Goal: Task Accomplishment & Management: Complete application form

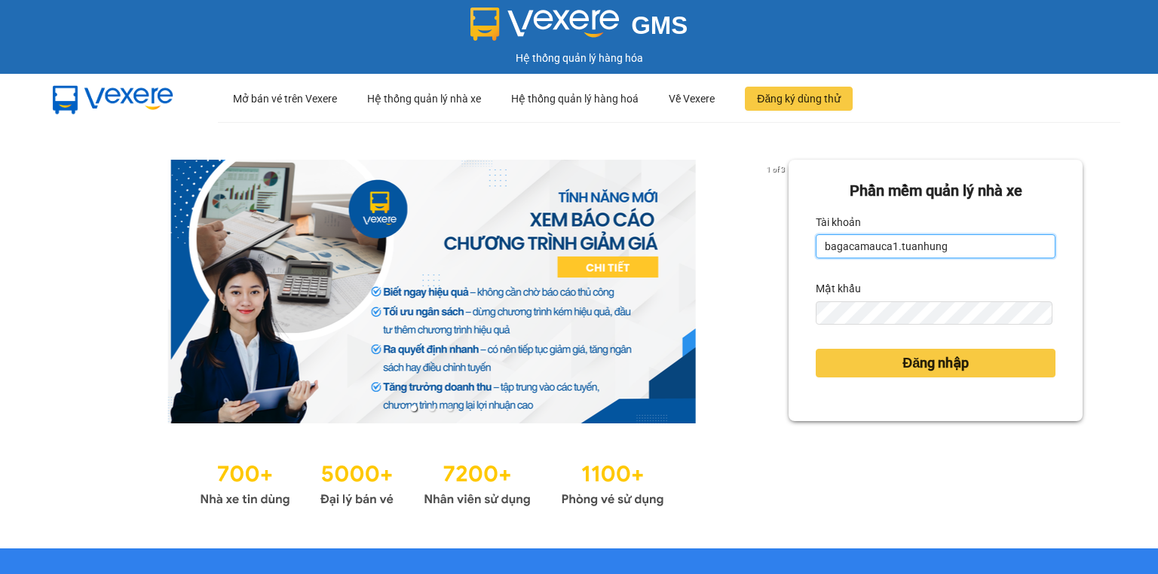
type input "bagacamauca2.tuanhung"
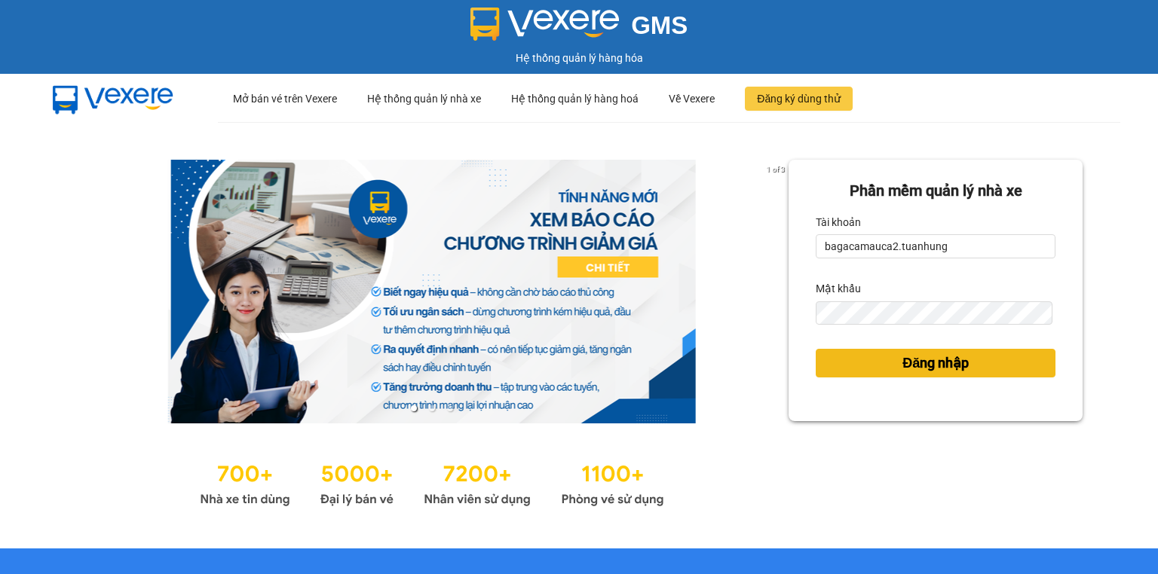
click at [952, 359] on span "Đăng nhập" at bounding box center [935, 363] width 66 height 21
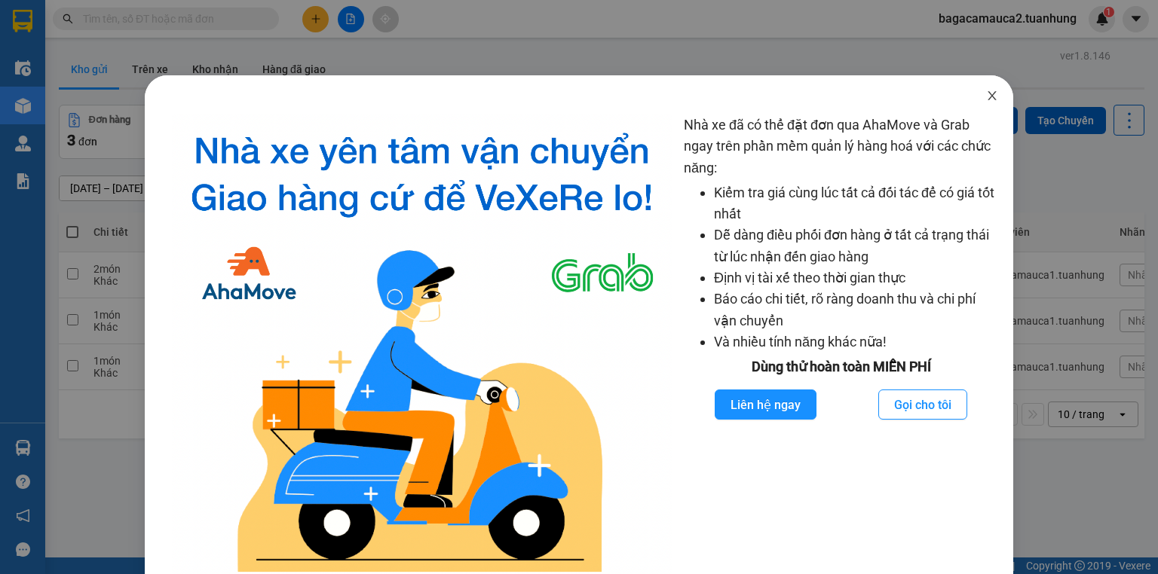
click at [995, 87] on span "Close" at bounding box center [992, 96] width 42 height 42
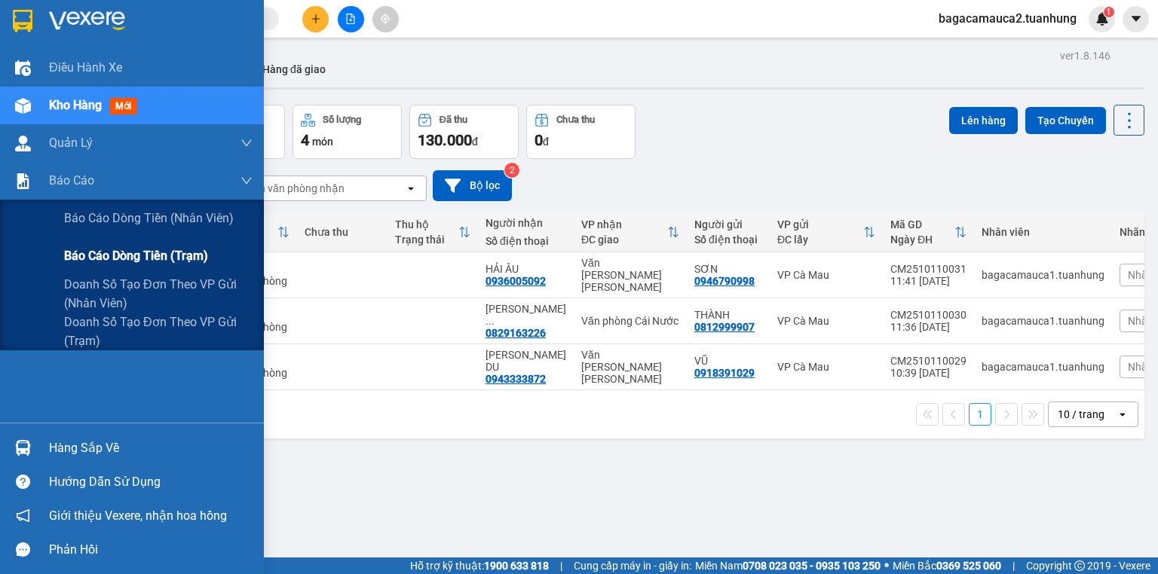
click at [138, 264] on span "Báo cáo dòng tiền (trạm)" at bounding box center [136, 255] width 144 height 19
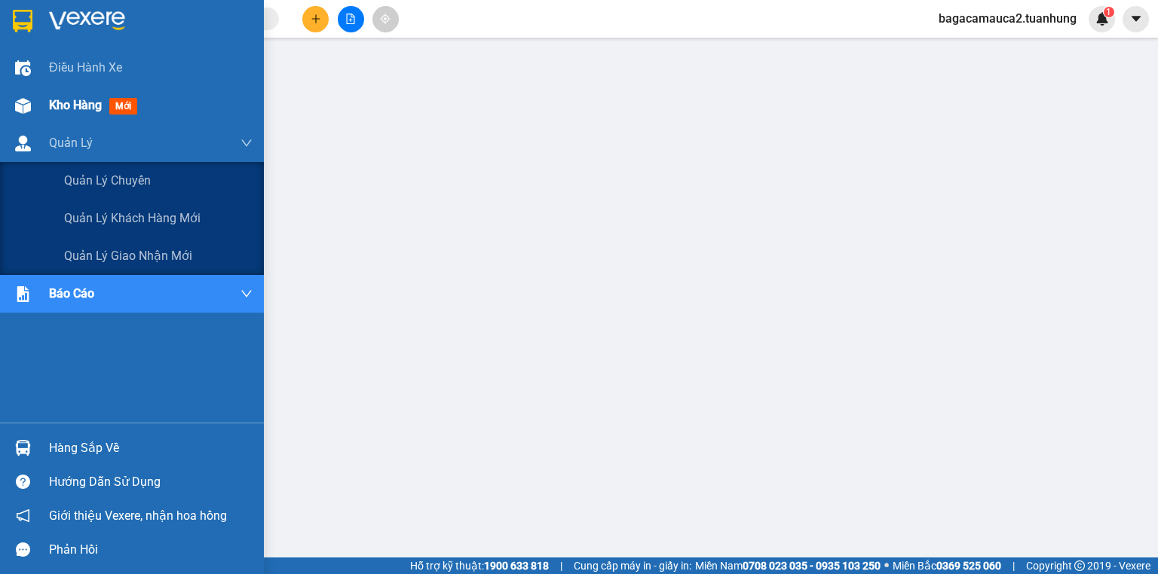
click at [121, 114] on span "mới" at bounding box center [123, 106] width 28 height 17
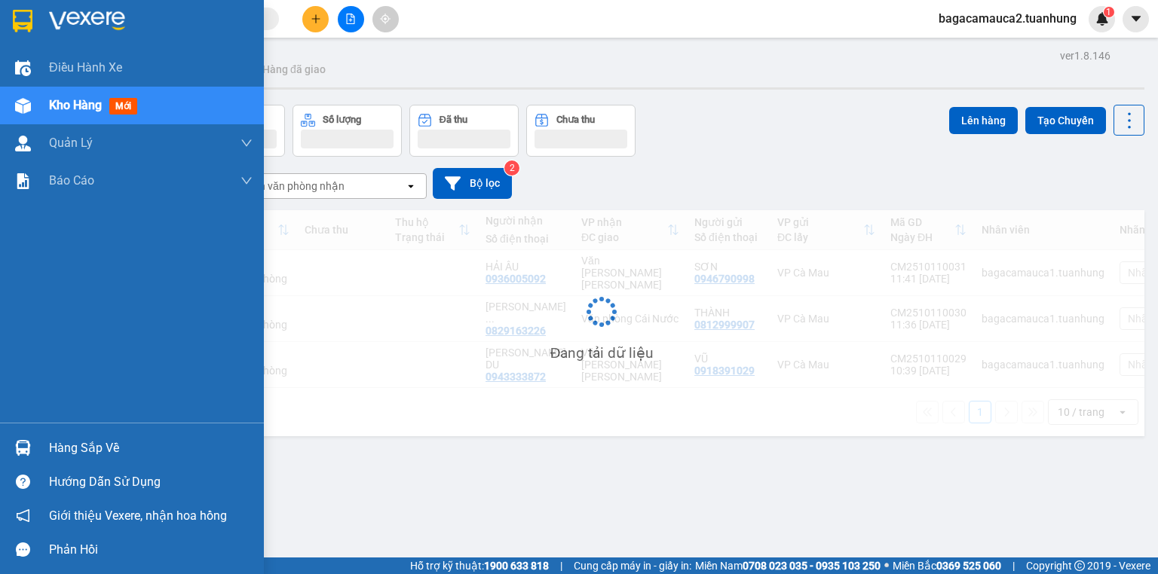
click at [88, 112] on span "Kho hàng" at bounding box center [75, 105] width 53 height 14
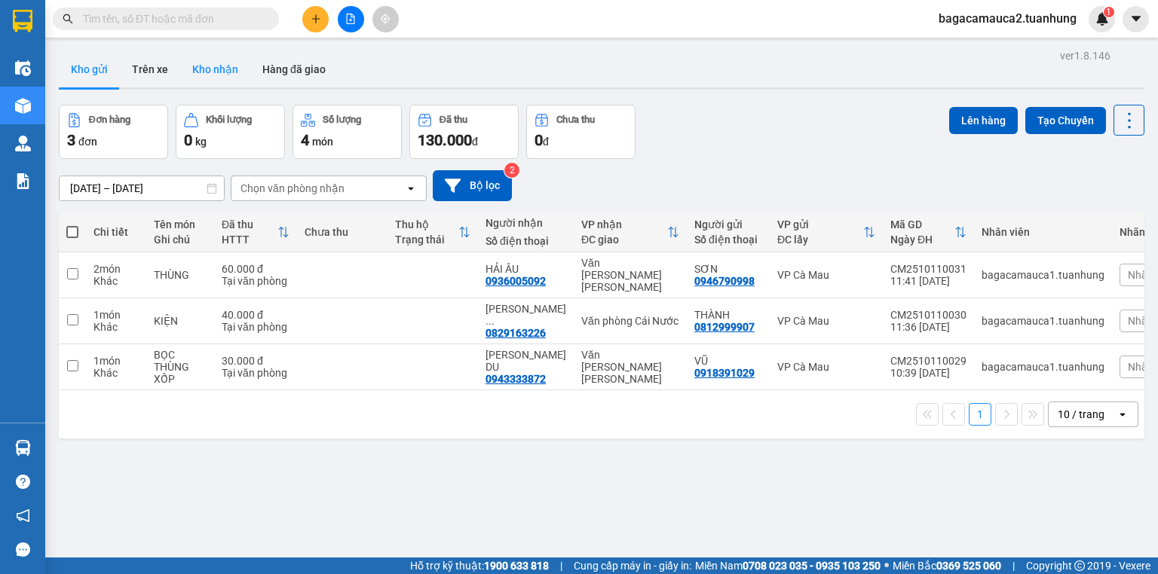
click at [244, 69] on button "Kho nhận" at bounding box center [215, 69] width 70 height 36
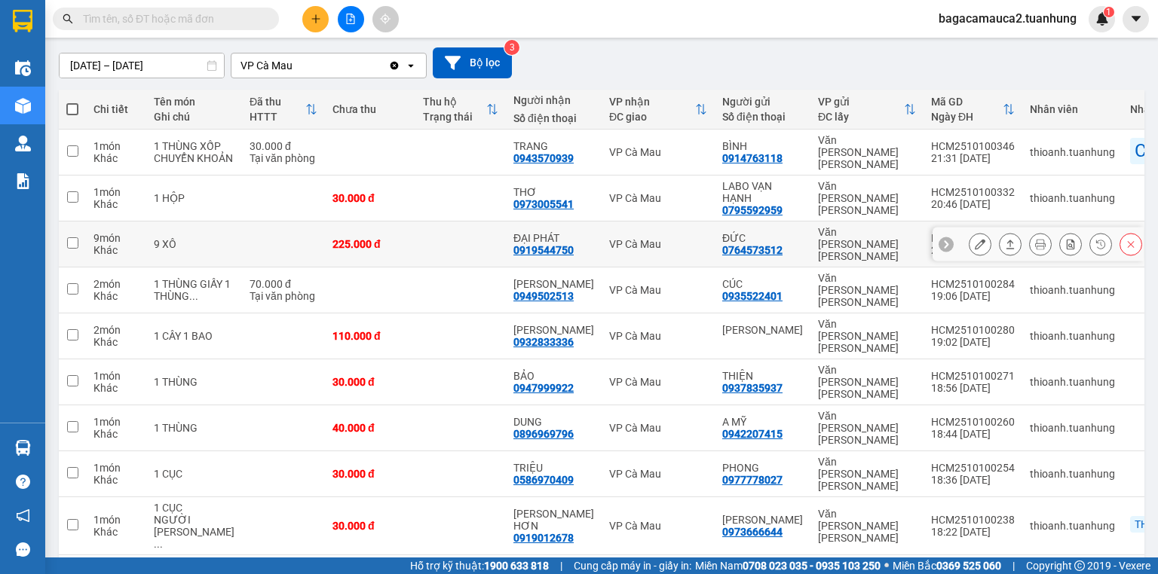
scroll to position [159, 0]
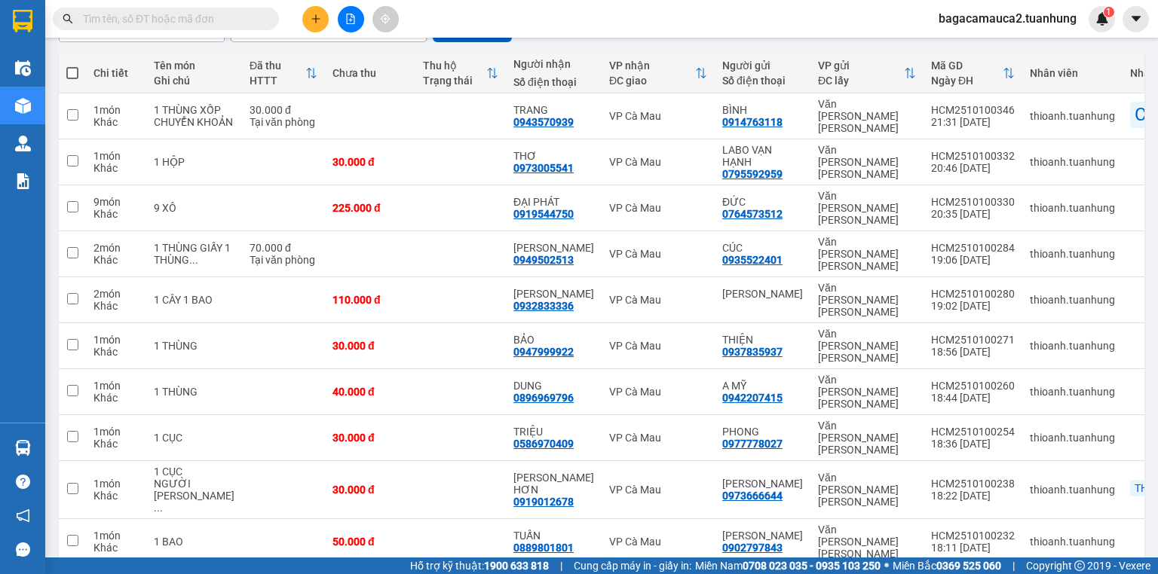
click at [184, 14] on input "text" at bounding box center [172, 19] width 178 height 17
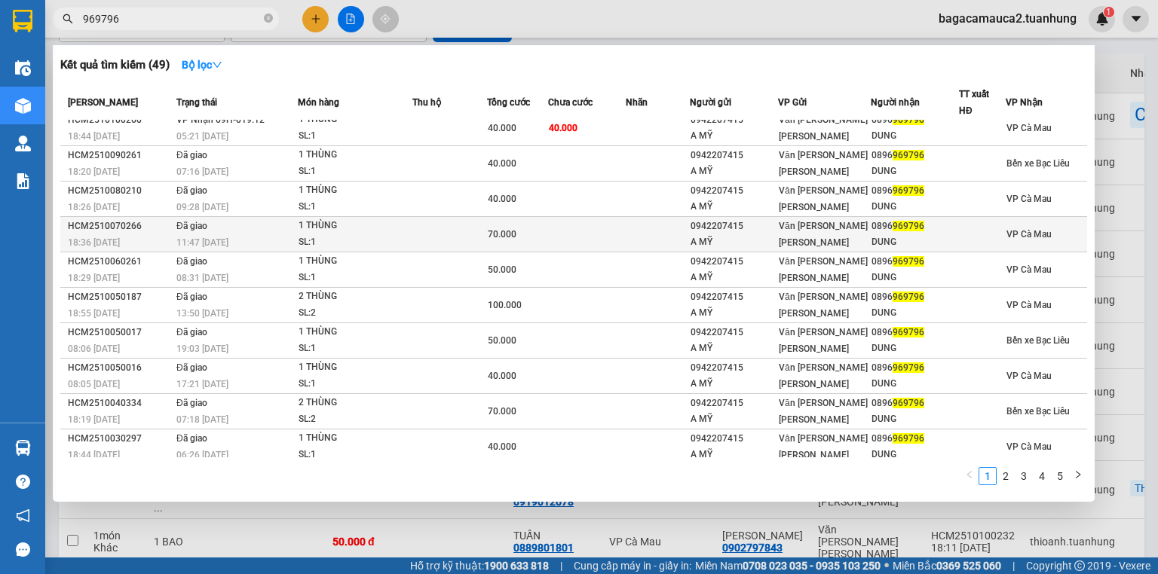
scroll to position [12, 0]
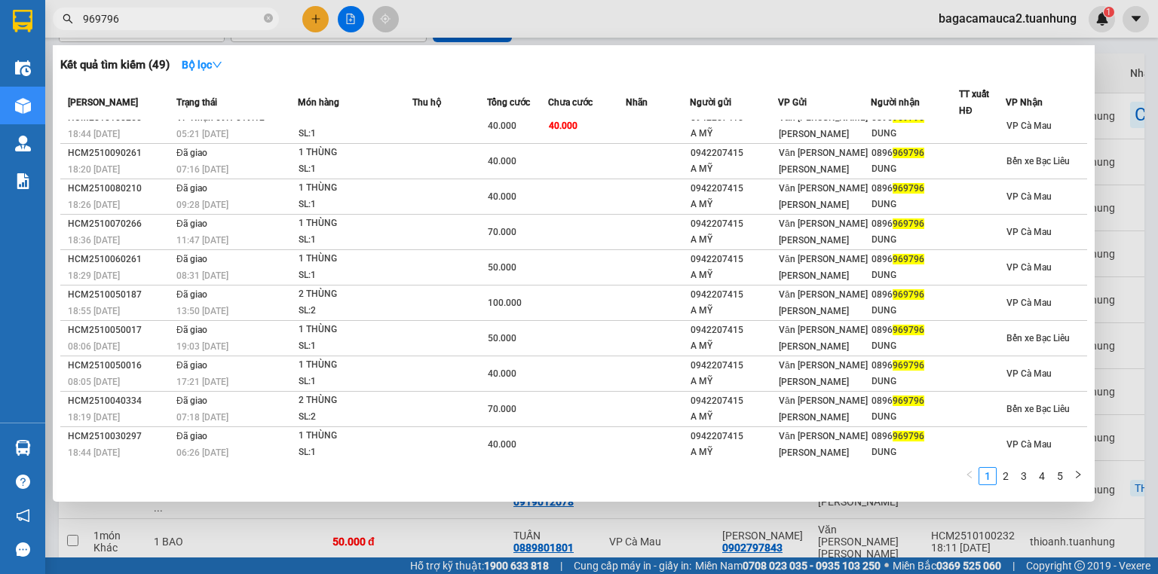
type input "969796"
click at [271, 26] on span at bounding box center [268, 19] width 9 height 17
click at [270, 20] on icon "close-circle" at bounding box center [268, 18] width 9 height 9
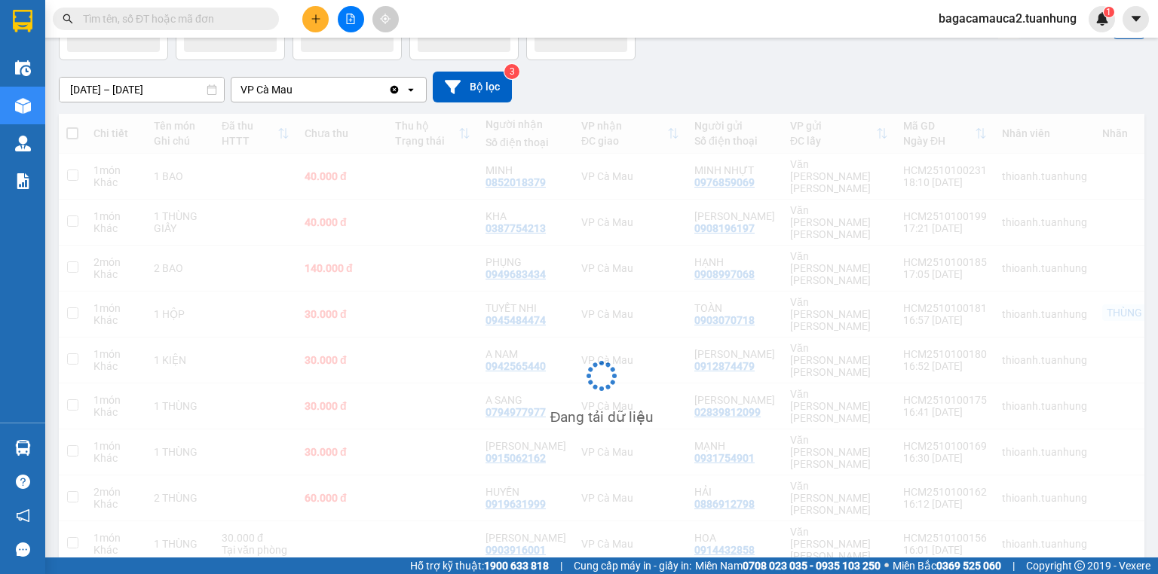
scroll to position [99, 0]
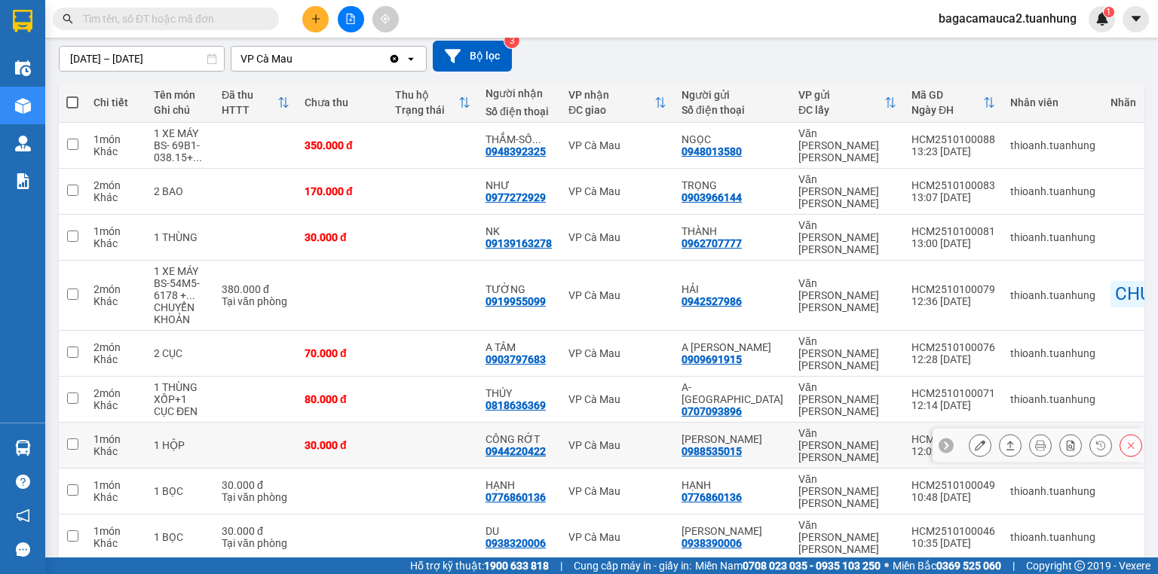
scroll to position [159, 0]
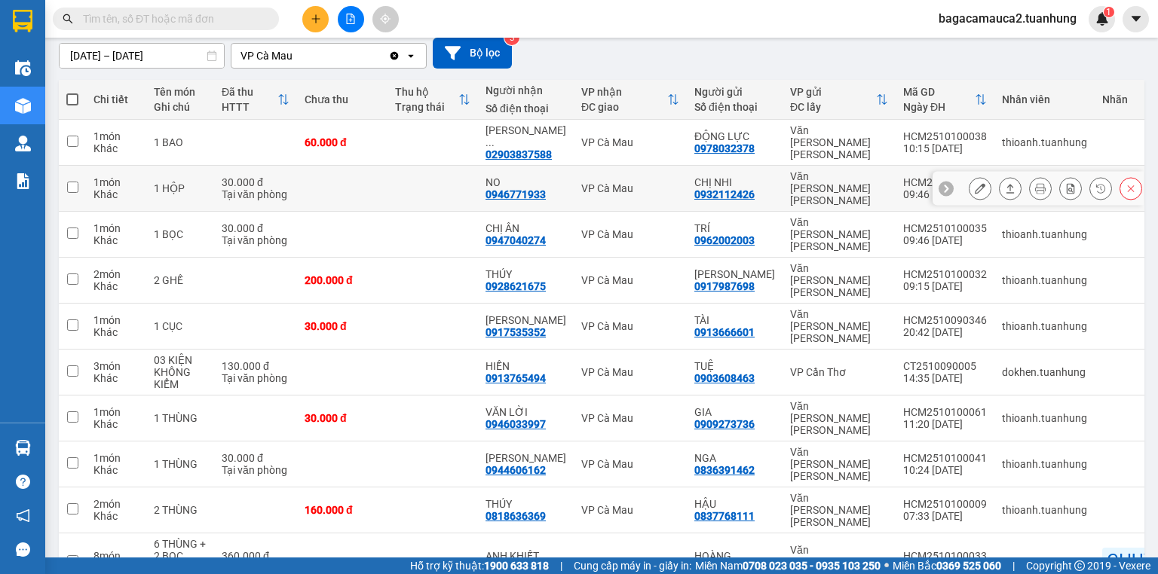
scroll to position [135, 0]
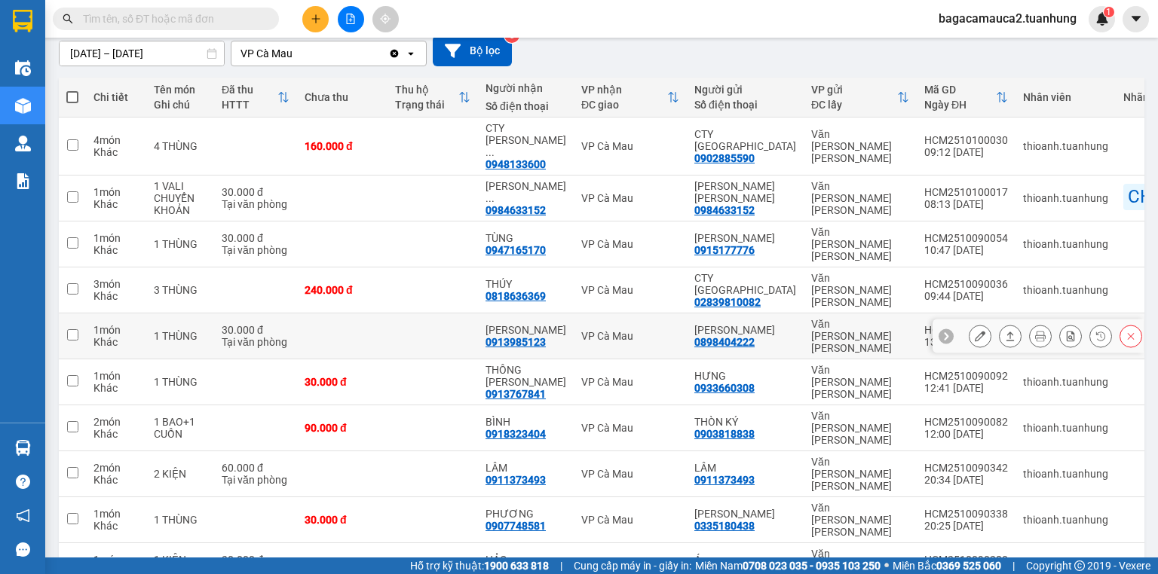
click at [1005, 331] on icon at bounding box center [1010, 336] width 11 height 11
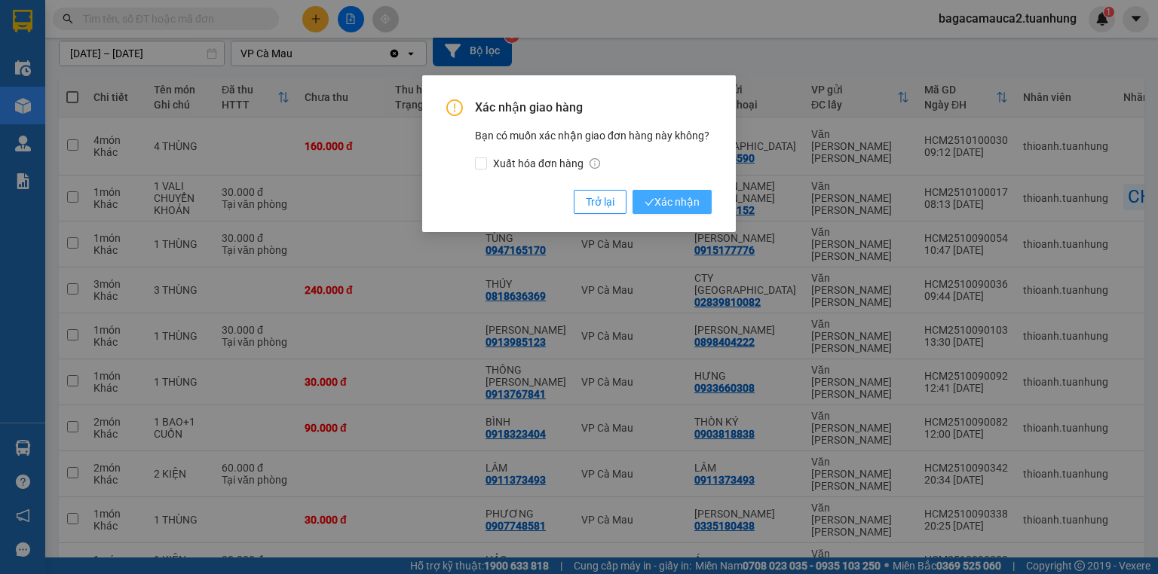
click at [667, 194] on span "Xác nhận" at bounding box center [671, 202] width 55 height 17
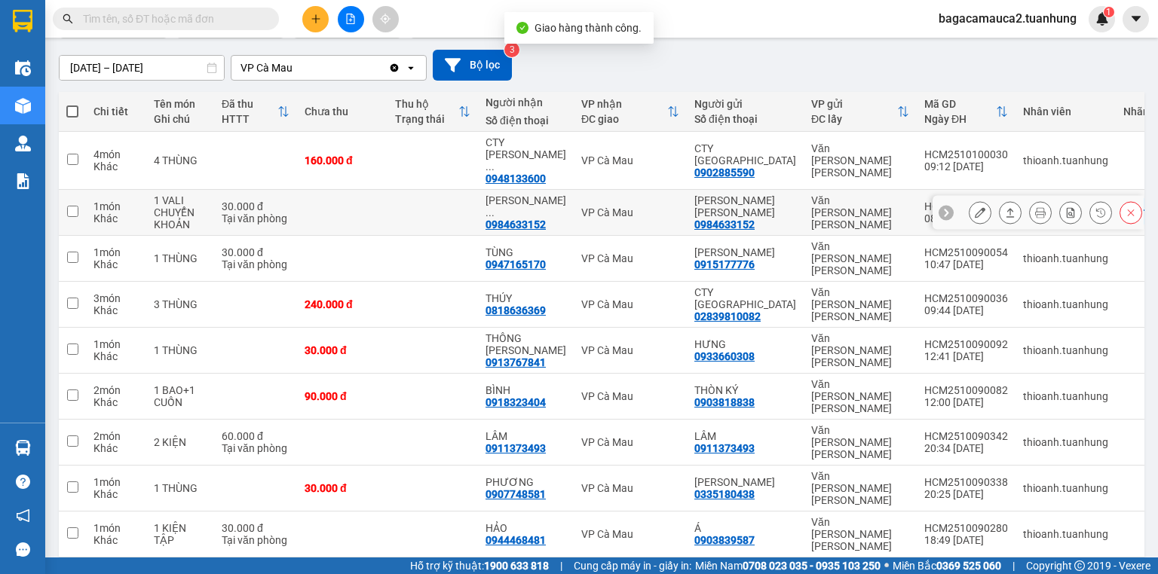
scroll to position [123, 0]
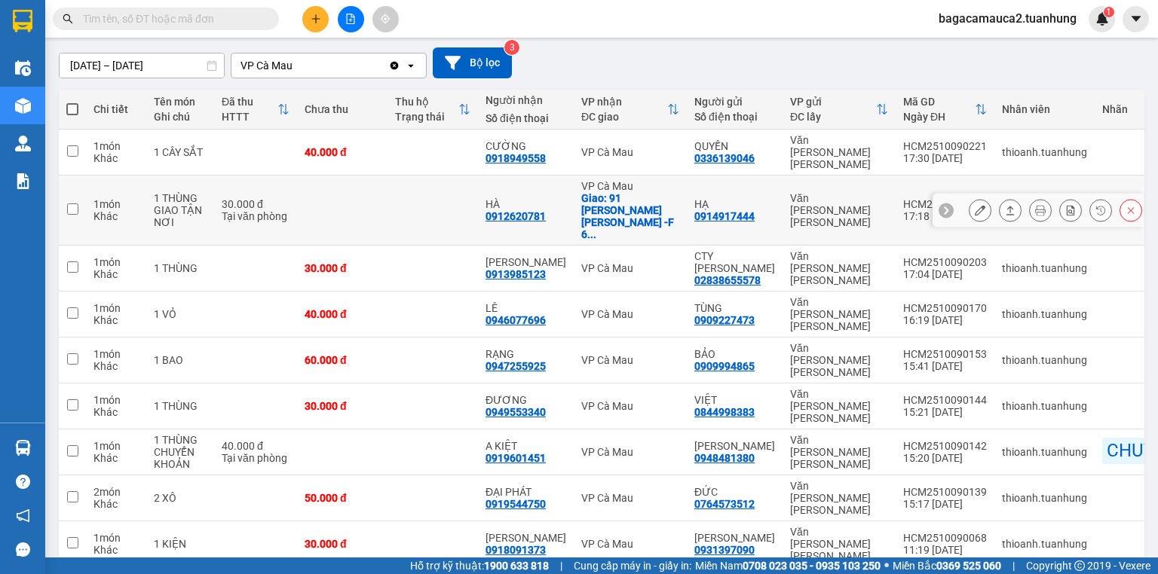
click at [1005, 205] on icon at bounding box center [1010, 210] width 11 height 11
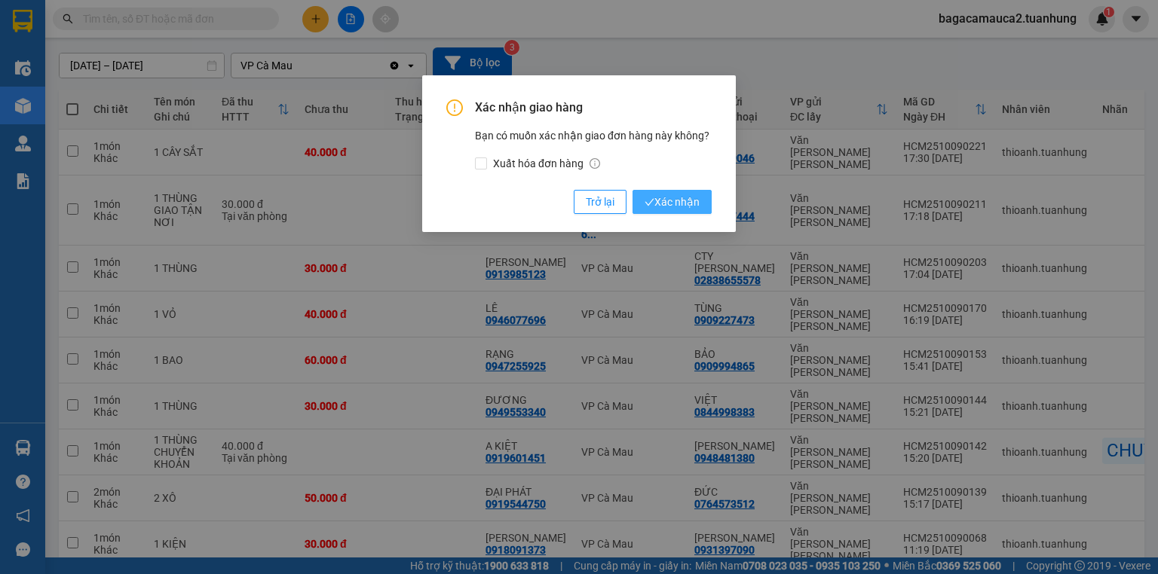
click at [660, 203] on span "Xác nhận" at bounding box center [671, 202] width 55 height 17
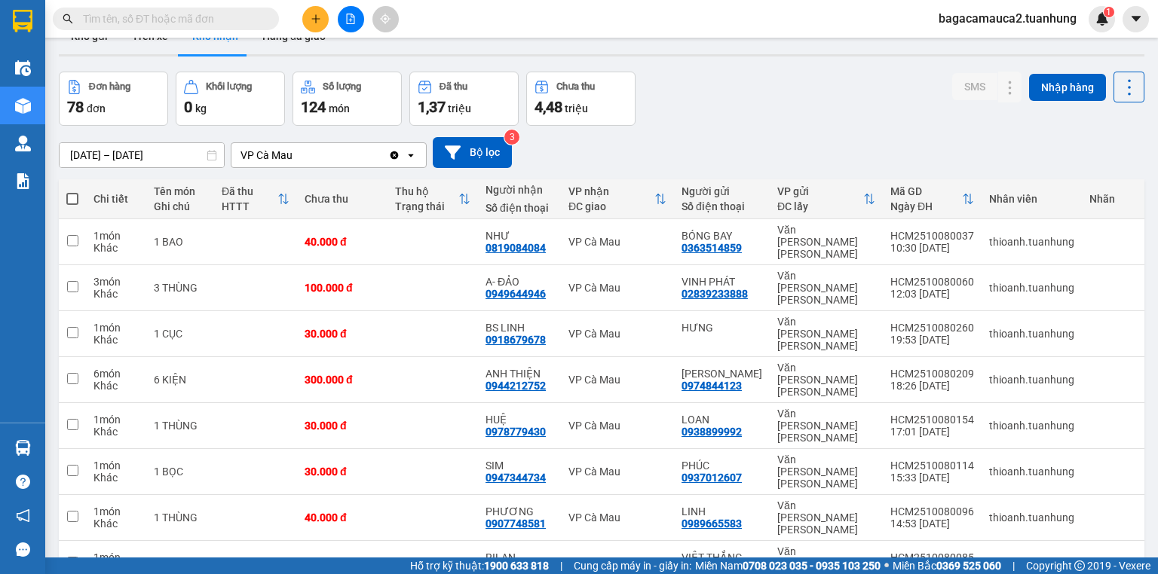
scroll to position [0, 0]
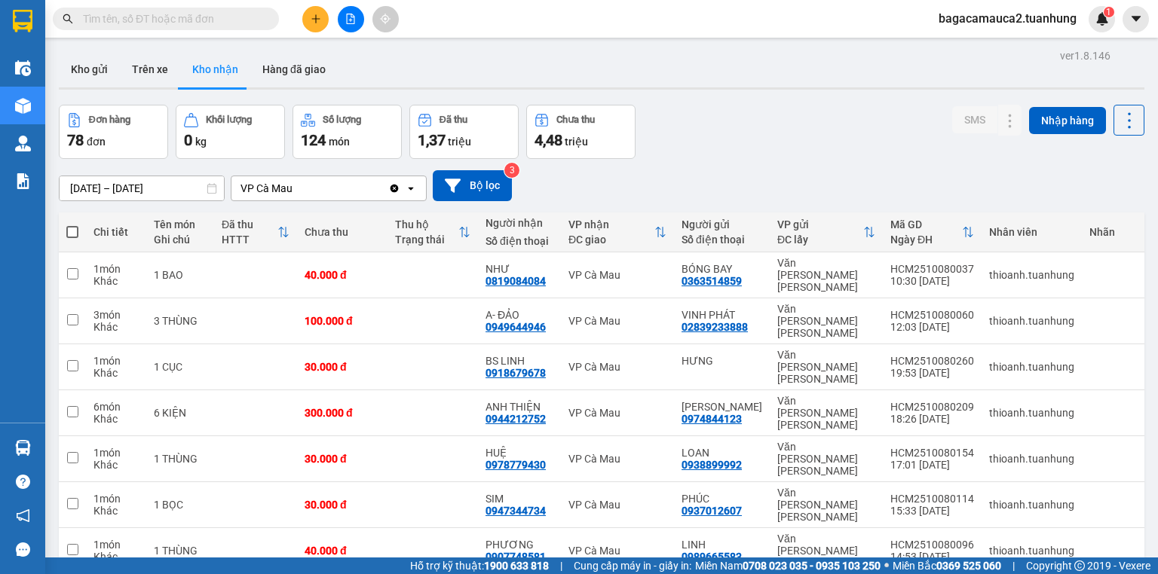
click at [156, 6] on div "Kết quả [PERSON_NAME] ( 49 ) Bộ lọc Mã ĐH Trạng thái Món hàng Thu hộ Tổng [PERS…" at bounding box center [147, 19] width 294 height 26
click at [210, 20] on input "text" at bounding box center [172, 19] width 178 height 17
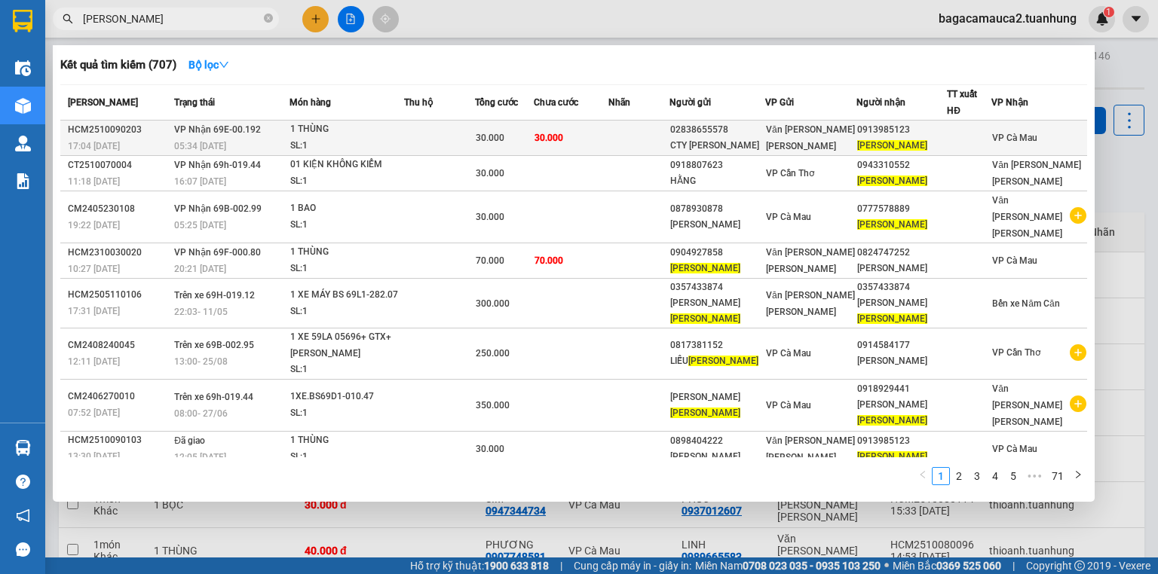
type input "[PERSON_NAME]"
click at [608, 128] on td "30.000" at bounding box center [571, 138] width 74 height 35
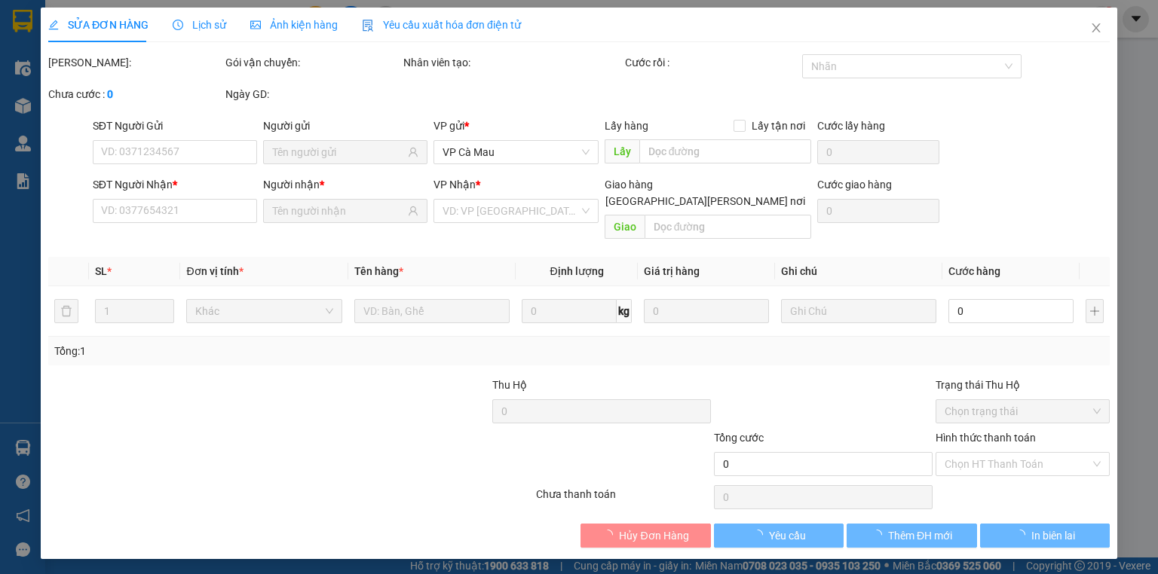
type input "02838655578"
type input "CTY [PERSON_NAME]"
type input "0913985123"
type input "[PERSON_NAME]"
type input "30.000"
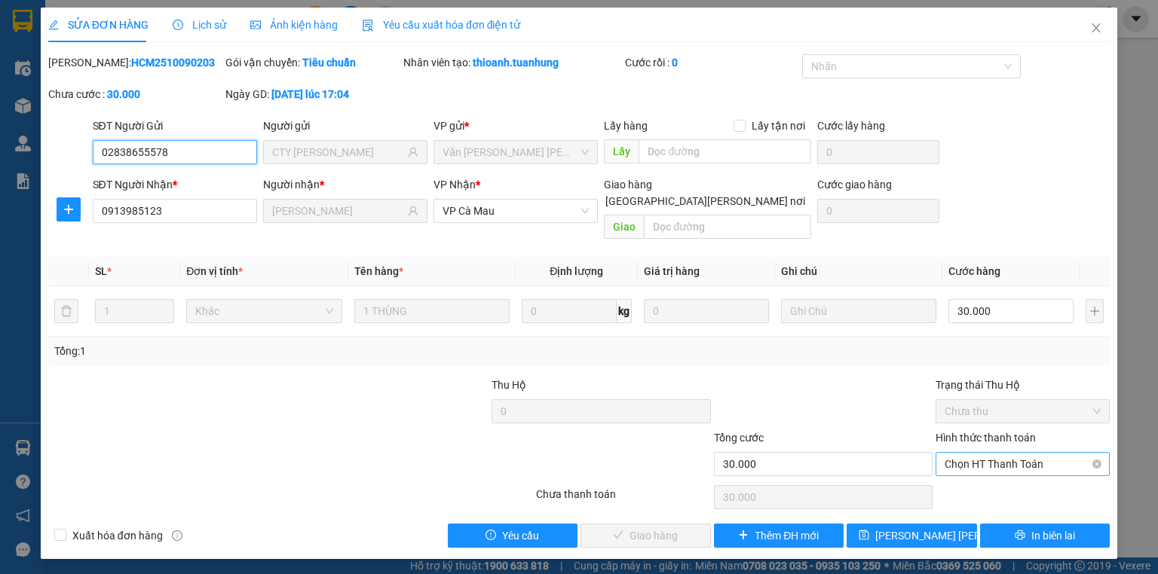
click at [1067, 456] on span "Chọn HT Thanh Toán" at bounding box center [1022, 464] width 156 height 23
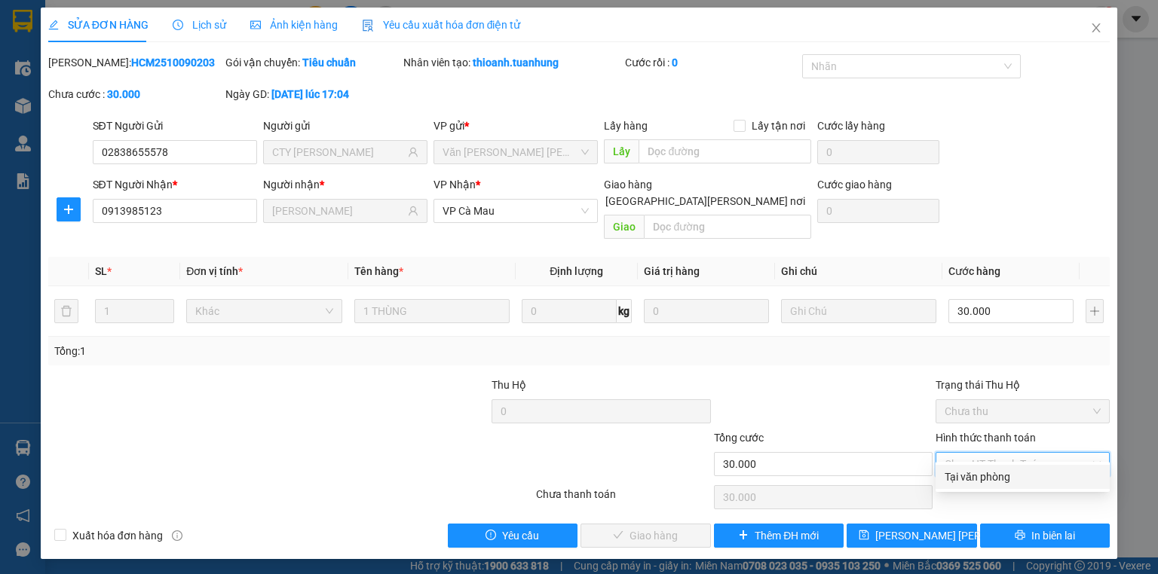
click at [1054, 472] on div "Tại văn phòng" at bounding box center [1022, 477] width 156 height 17
type input "0"
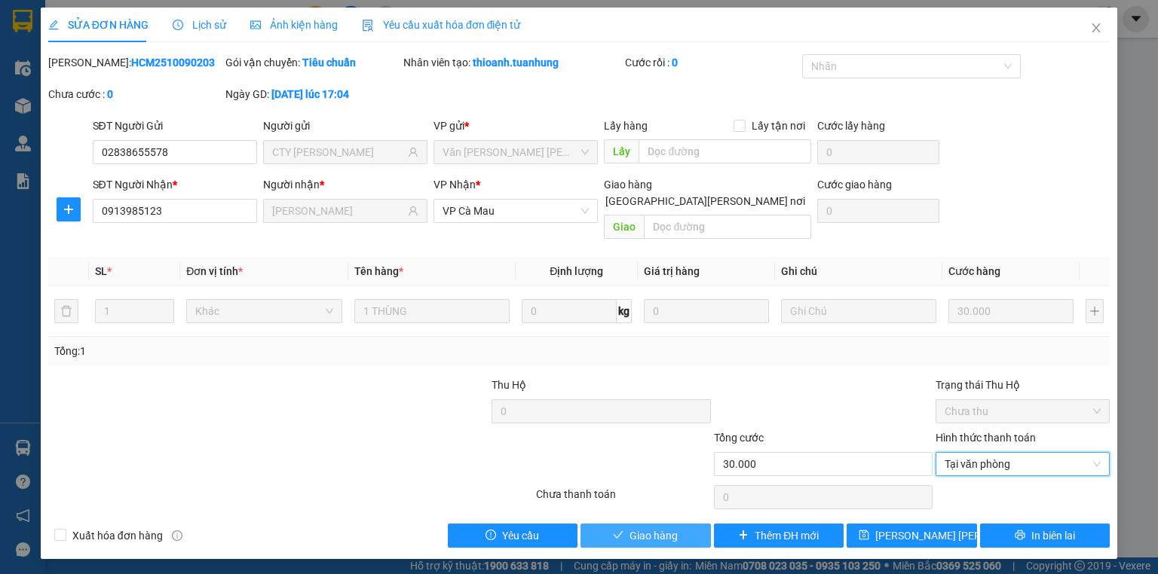
click at [657, 524] on button "Giao hàng" at bounding box center [645, 536] width 130 height 24
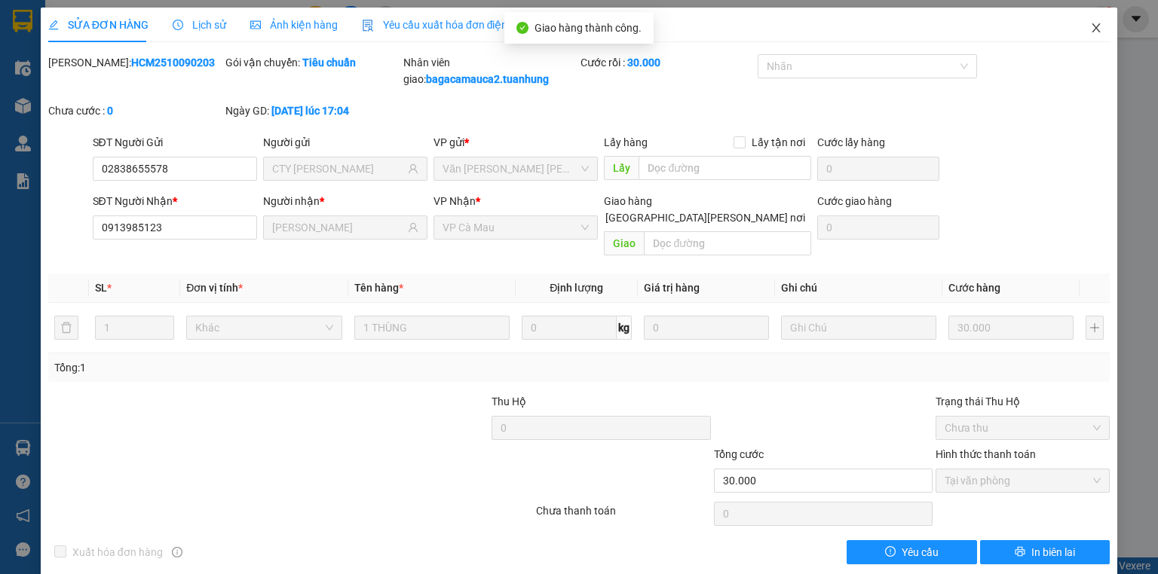
click at [1098, 38] on span "Close" at bounding box center [1096, 29] width 42 height 42
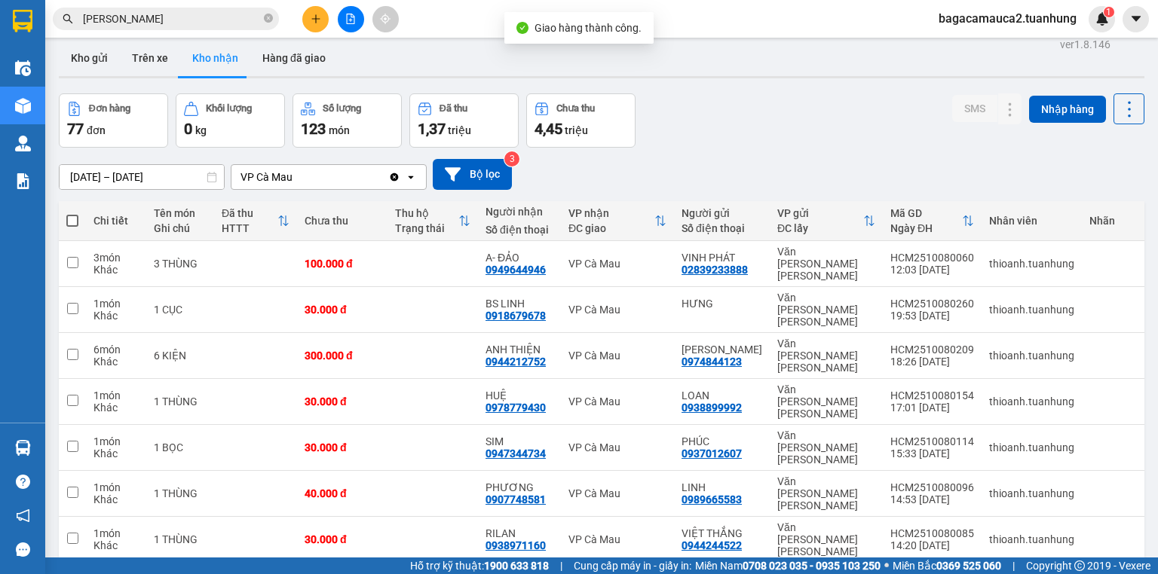
scroll to position [9, 0]
